Goal: Task Accomplishment & Management: Manage account settings

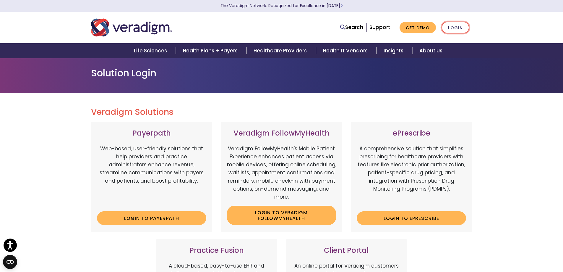
click at [454, 29] on link "Login" at bounding box center [456, 28] width 28 height 12
click at [455, 29] on link "Login" at bounding box center [456, 28] width 28 height 12
